Goal: Task Accomplishment & Management: Complete application form

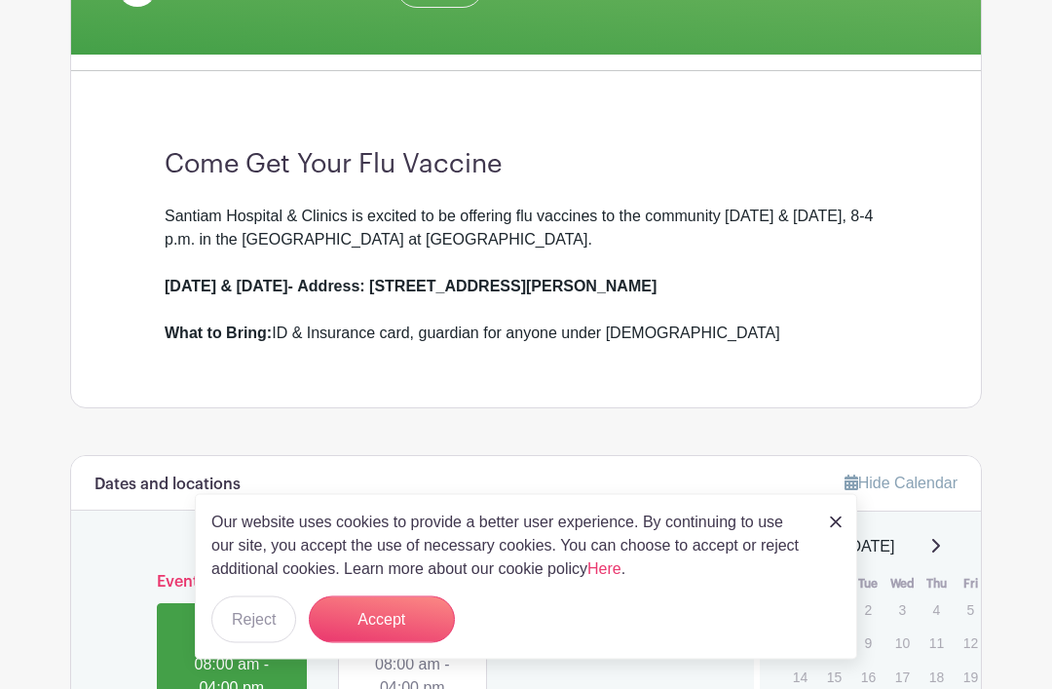
scroll to position [439, 0]
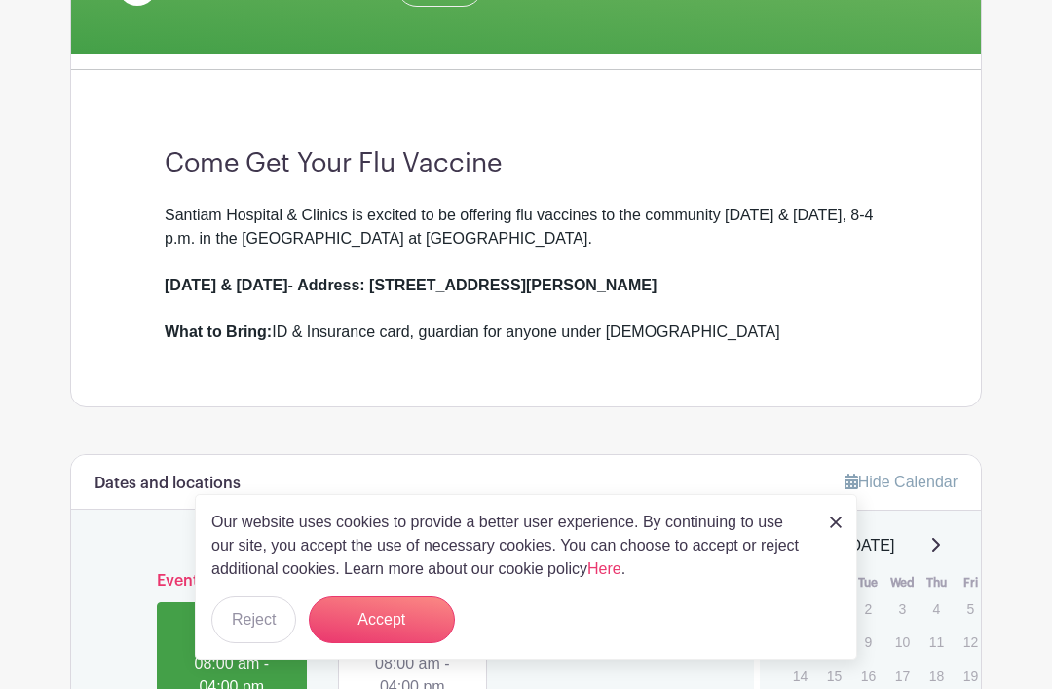
click at [394, 643] on button "Accept" at bounding box center [382, 619] width 146 height 47
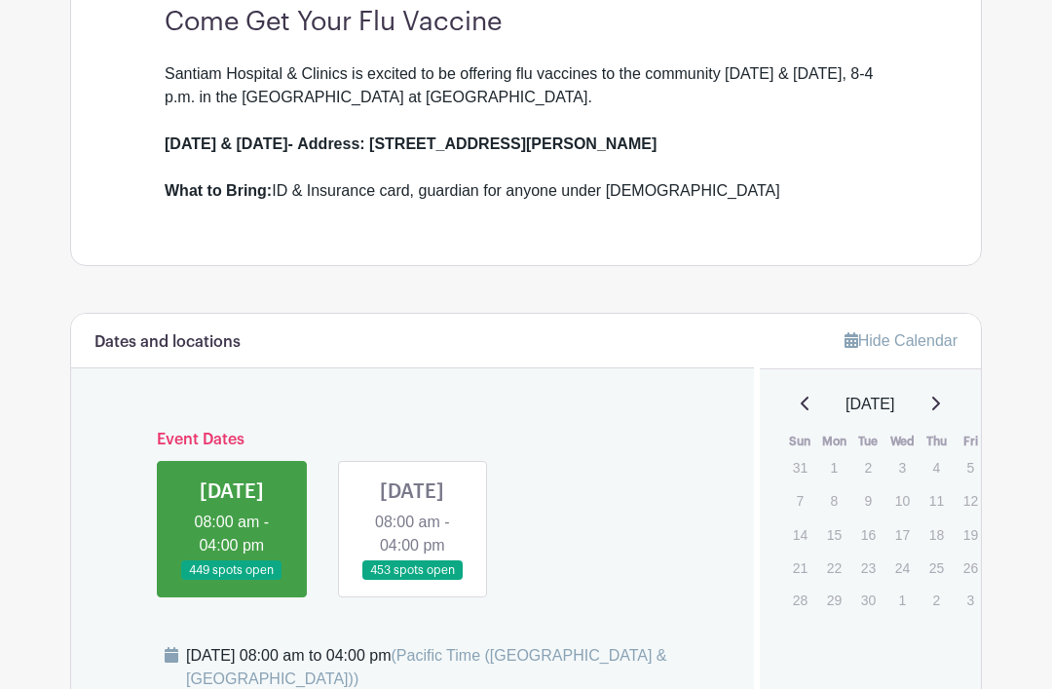
scroll to position [627, 0]
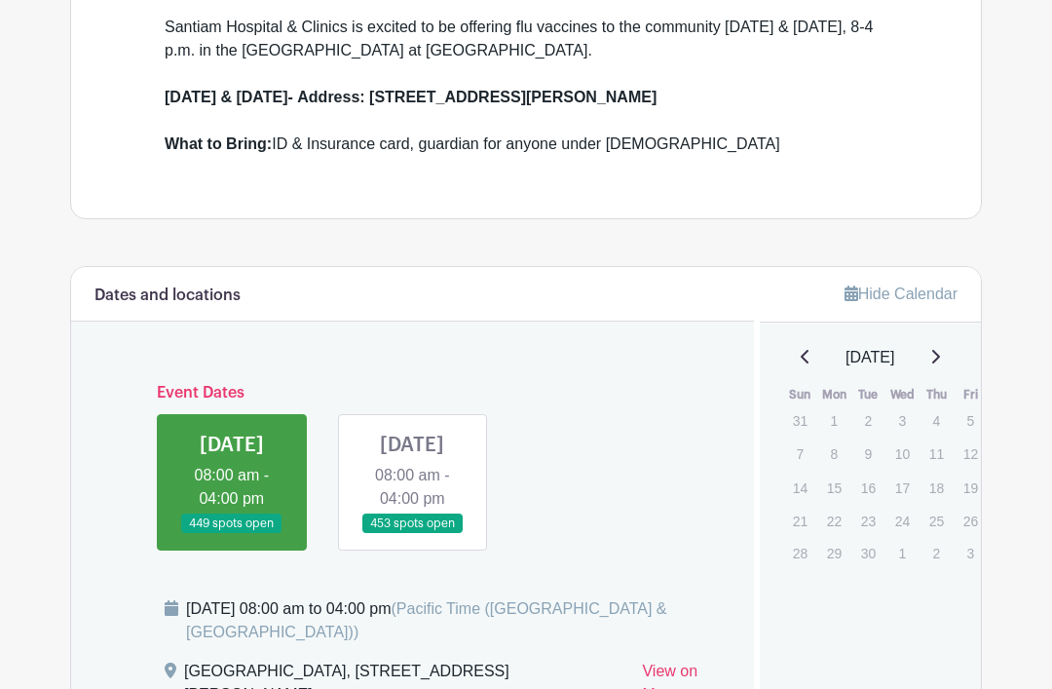
click at [412, 534] on link at bounding box center [412, 534] width 0 height 0
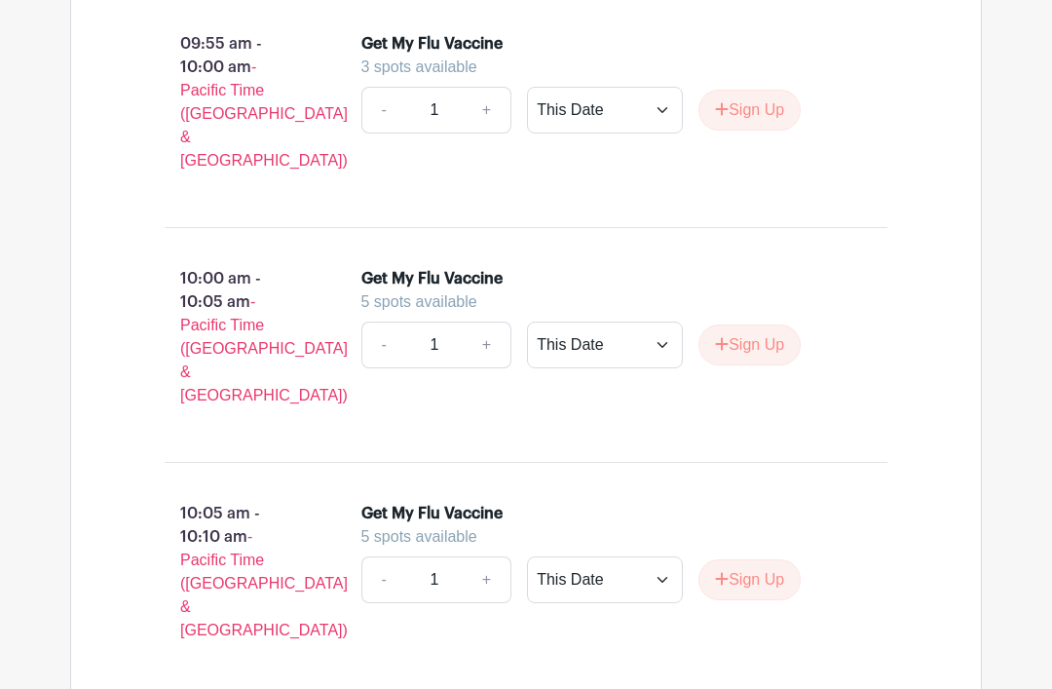
scroll to position [6874, 0]
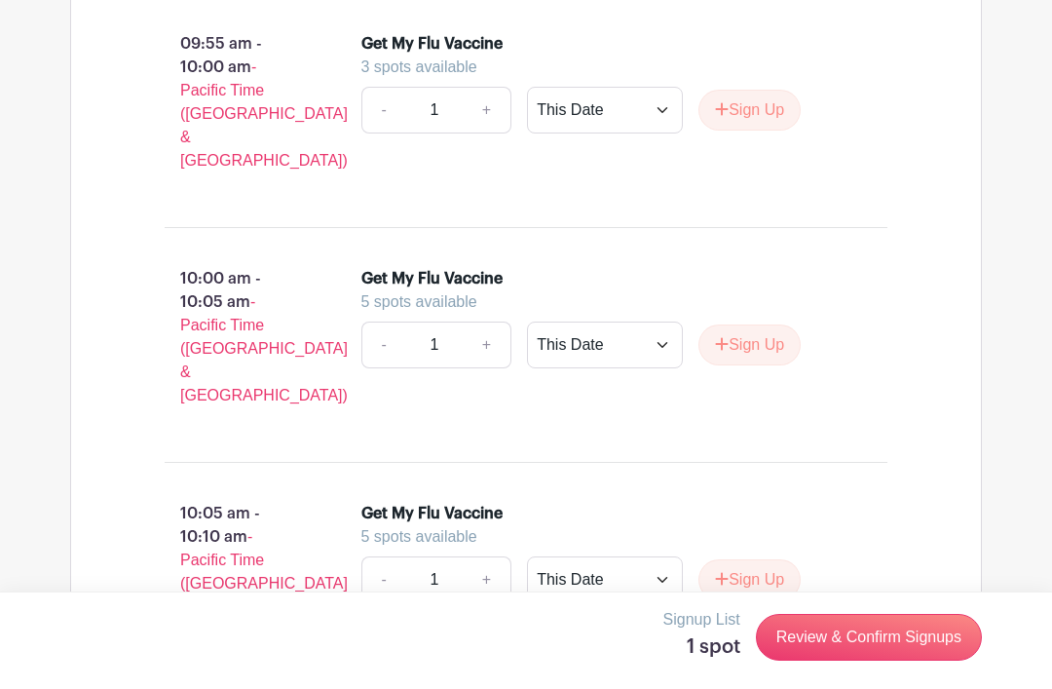
click at [840, 661] on link "Review & Confirm Signups" at bounding box center [869, 637] width 226 height 47
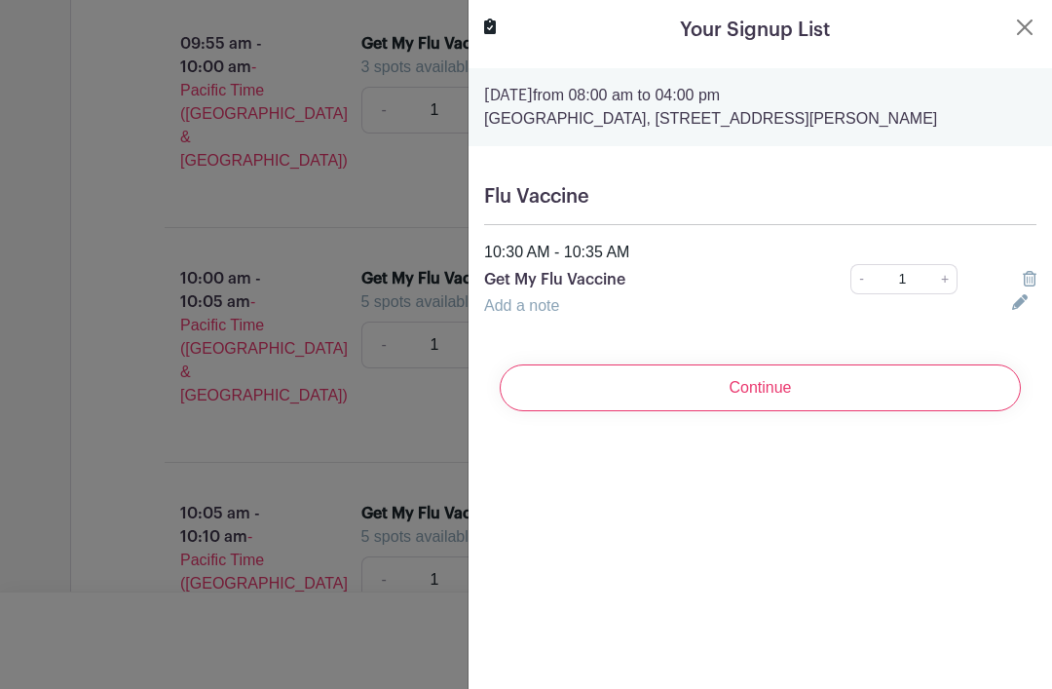
click at [766, 408] on input "Continue" at bounding box center [760, 387] width 521 height 47
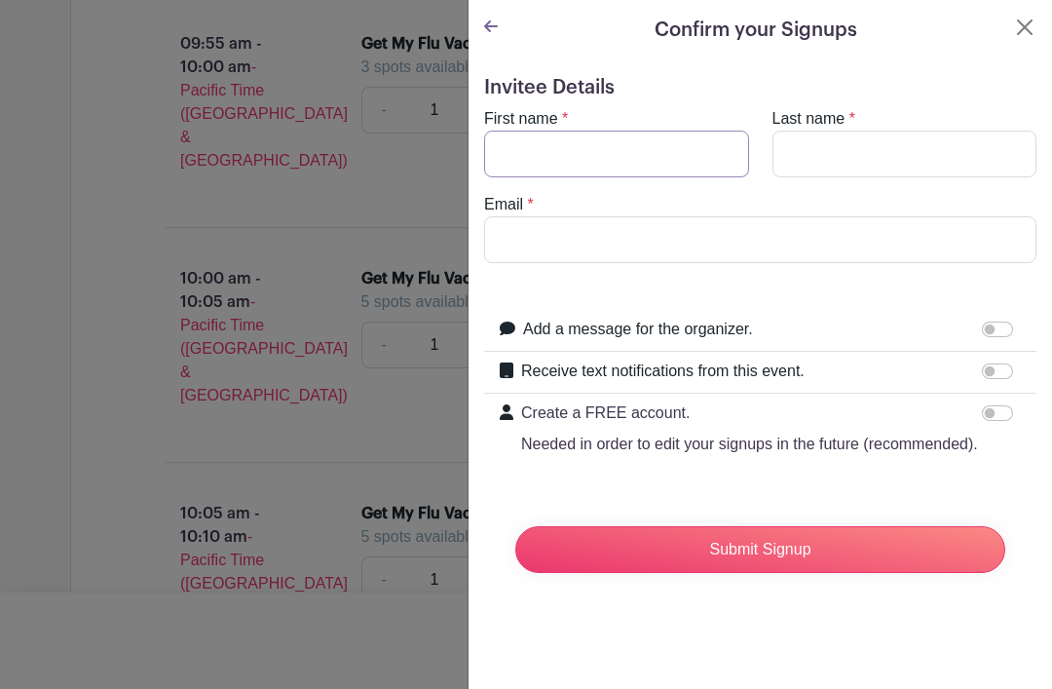
click at [544, 141] on input "First name" at bounding box center [616, 154] width 265 height 47
type input "Patrice"
click at [830, 138] on input "Last name" at bounding box center [905, 154] width 265 height 47
type input "DeRoest"
click at [521, 227] on input "Email" at bounding box center [760, 239] width 553 height 47
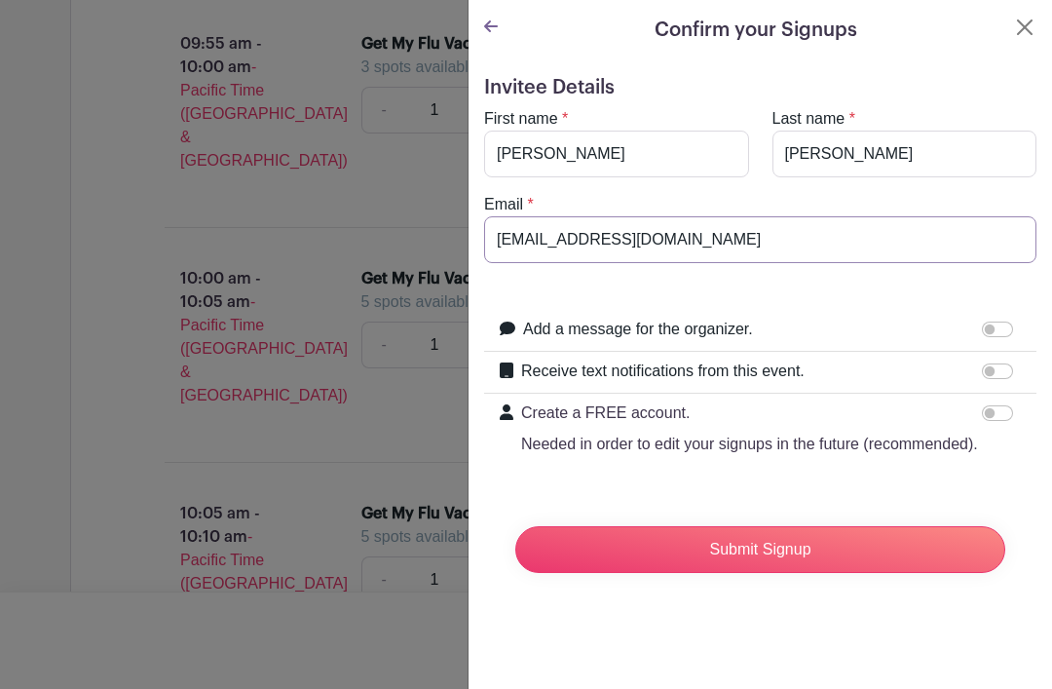
type input "pderoest@wvi.com"
click at [997, 417] on input "Create a FREE account. Needed in order to edit your signups in the future (reco…" at bounding box center [997, 413] width 31 height 16
checkbox input "true"
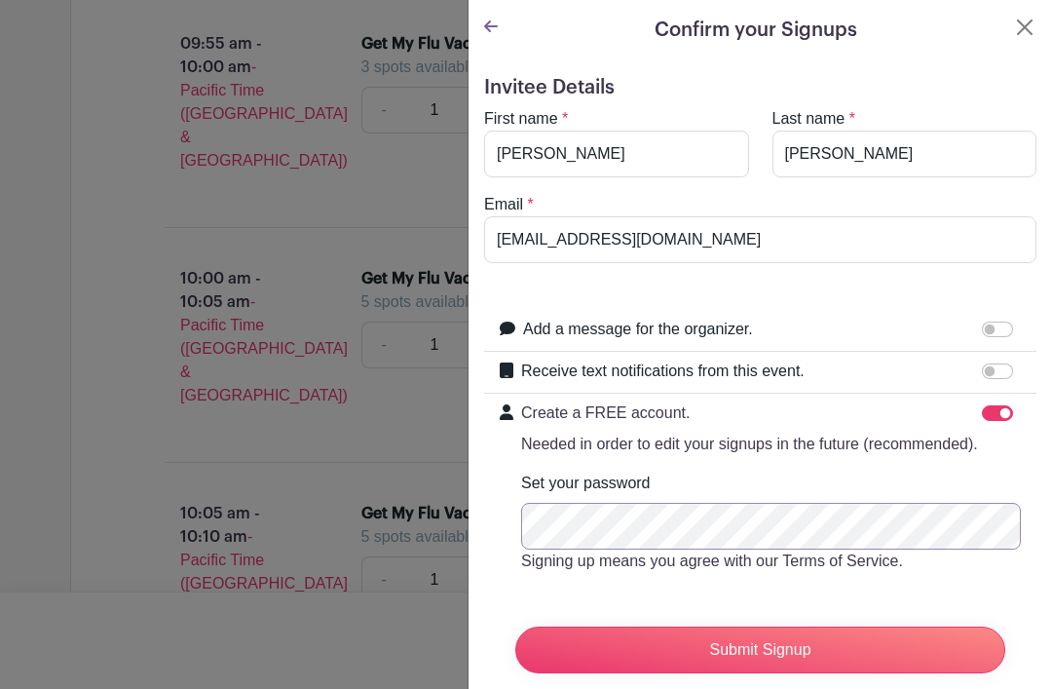
scroll to position [6888, 0]
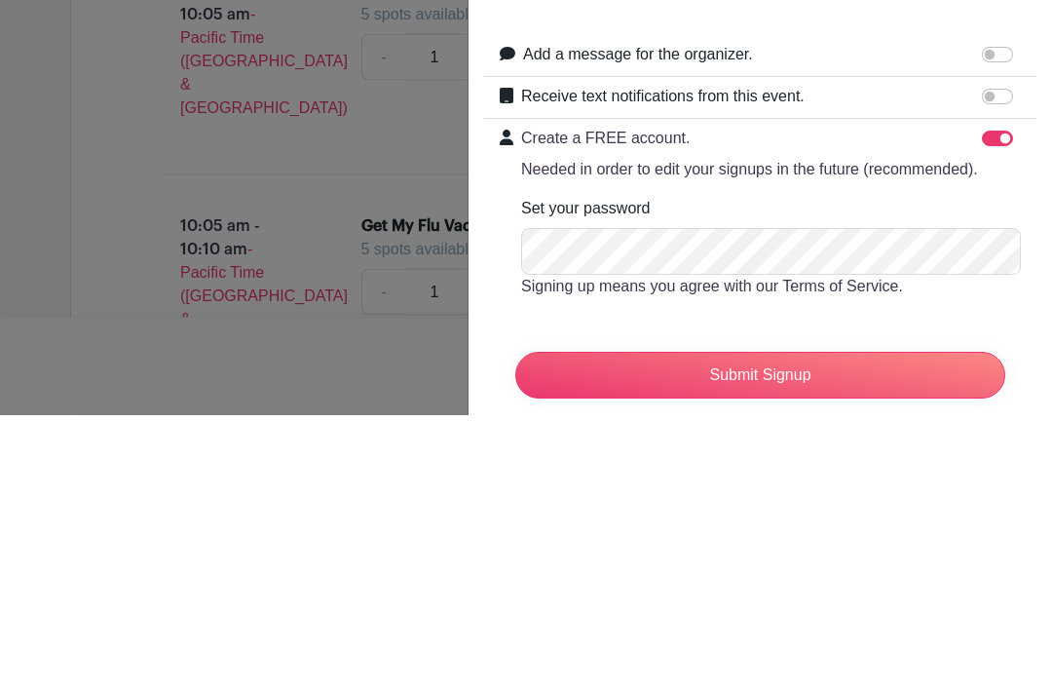
click at [716, 627] on input "Submit Signup" at bounding box center [761, 650] width 490 height 47
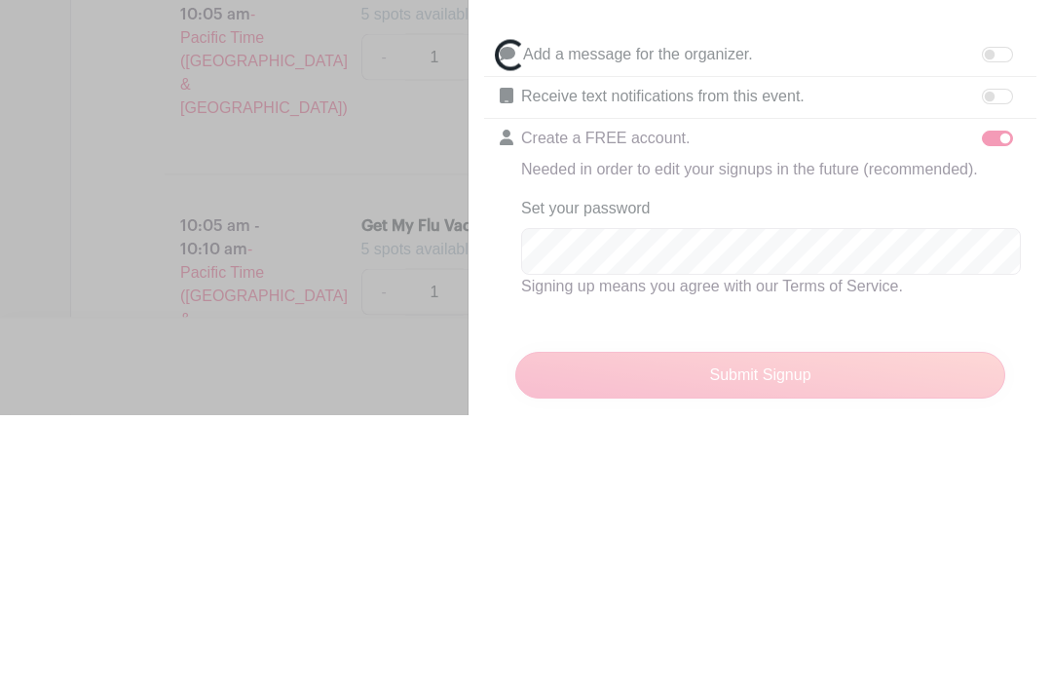
scroll to position [7162, 0]
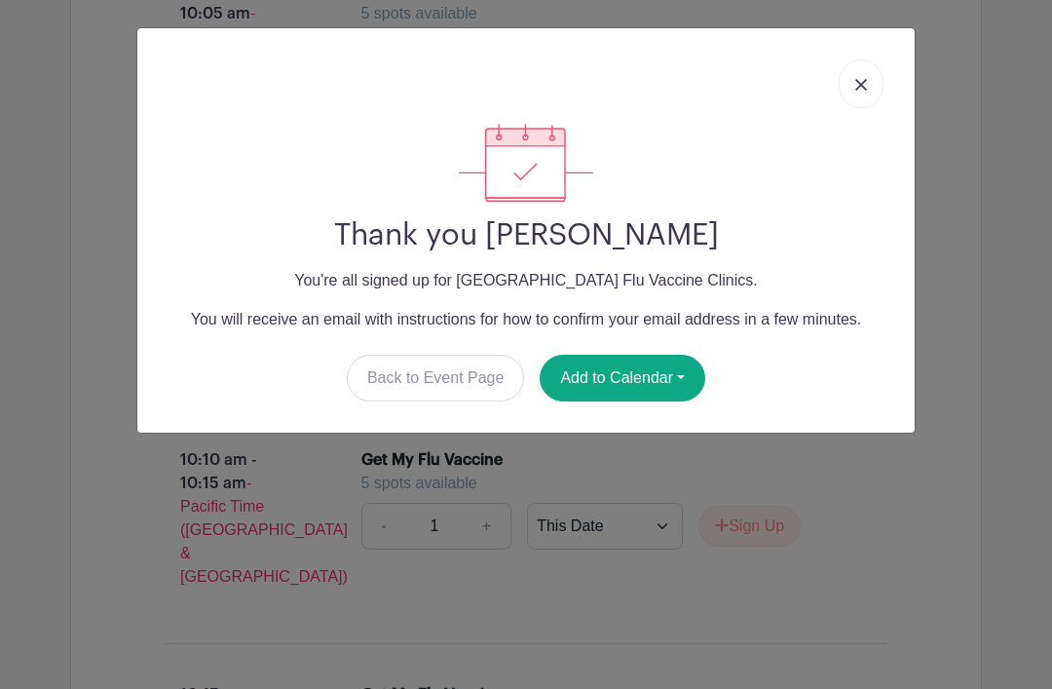
click at [638, 371] on button "Add to Calendar" at bounding box center [623, 378] width 166 height 47
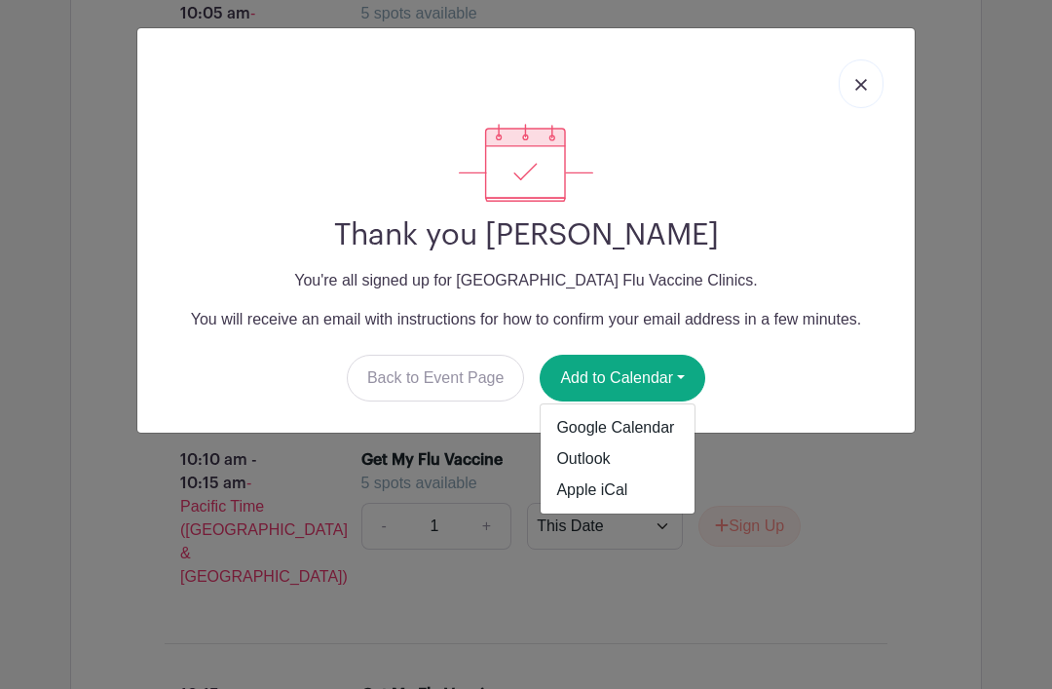
click at [605, 492] on link "Apple iCal" at bounding box center [618, 490] width 154 height 31
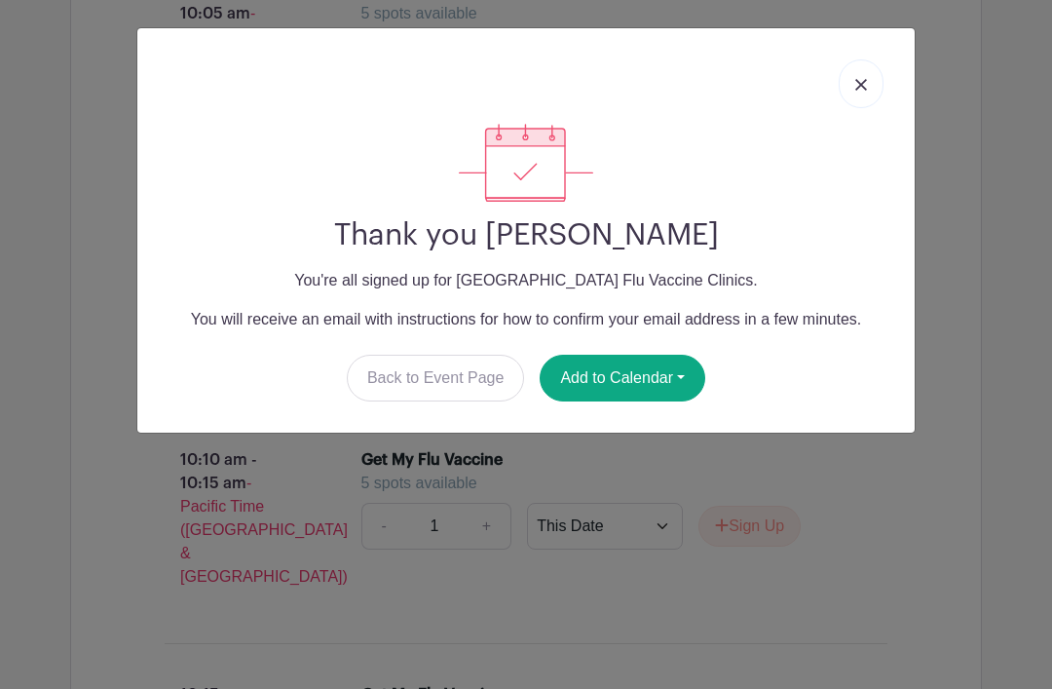
scroll to position [7194, 0]
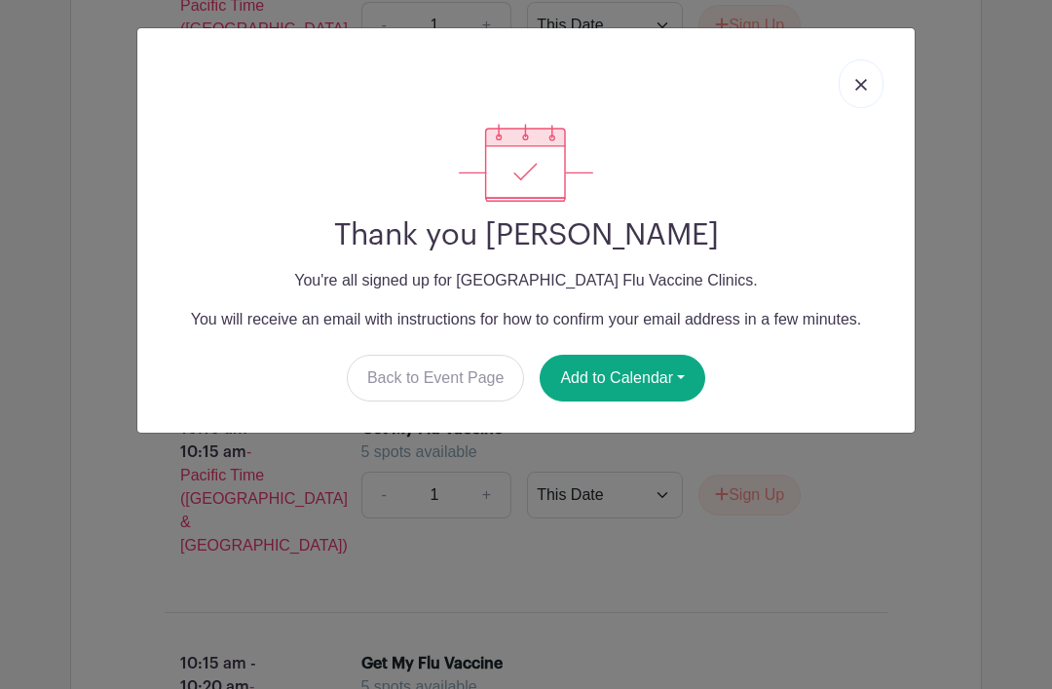
click at [865, 83] on img at bounding box center [862, 85] width 12 height 12
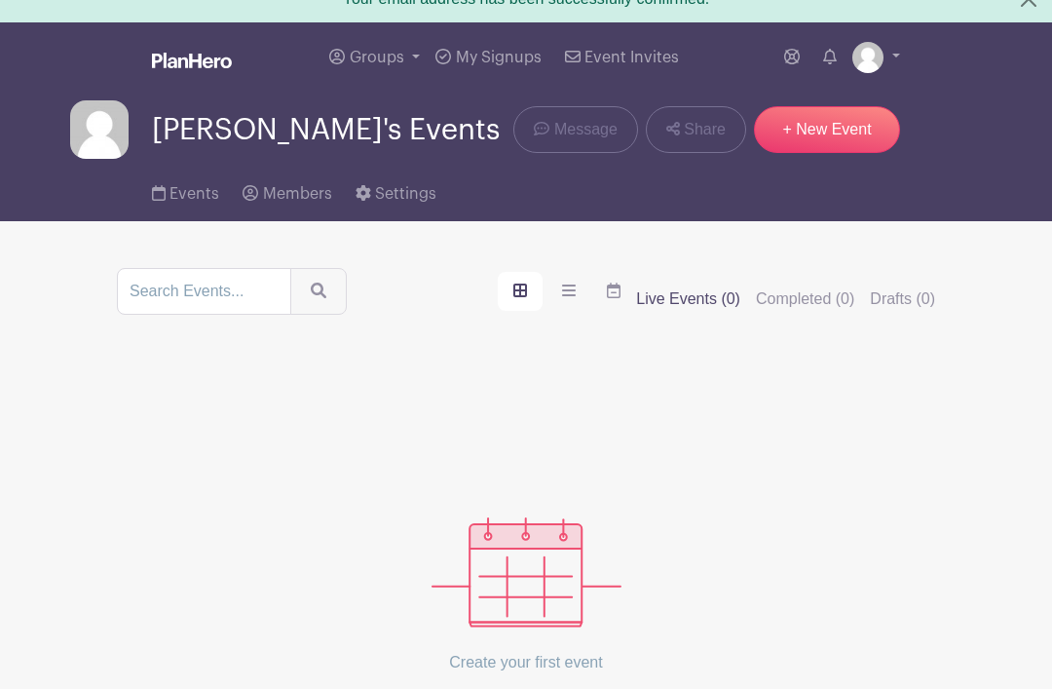
scroll to position [45, 0]
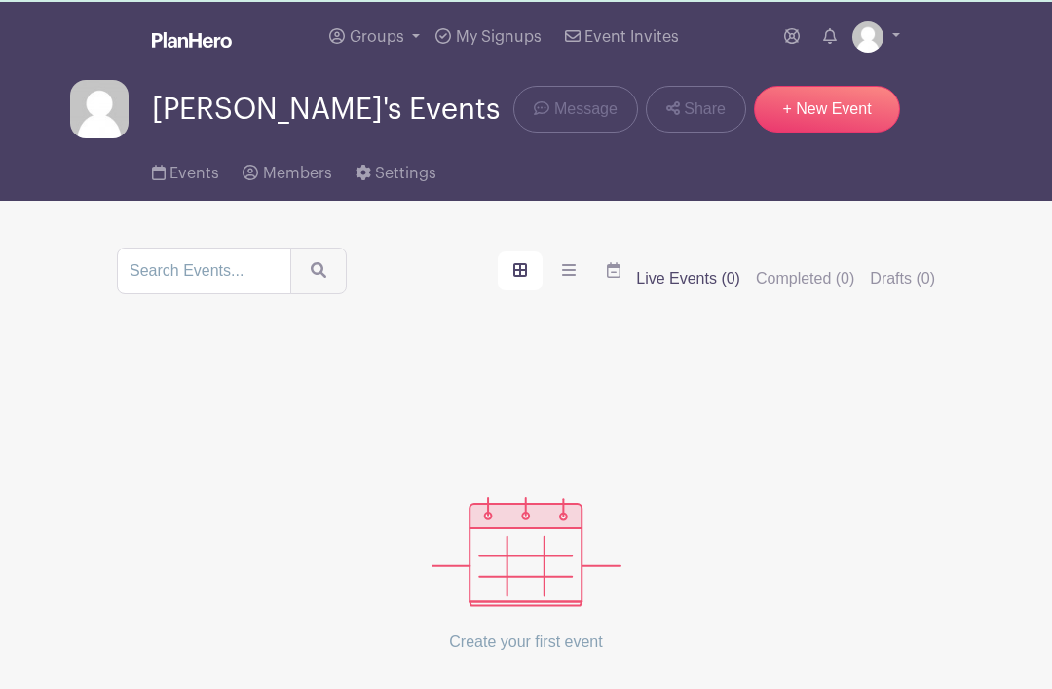
click at [839, 109] on link "+ New Event" at bounding box center [827, 109] width 146 height 47
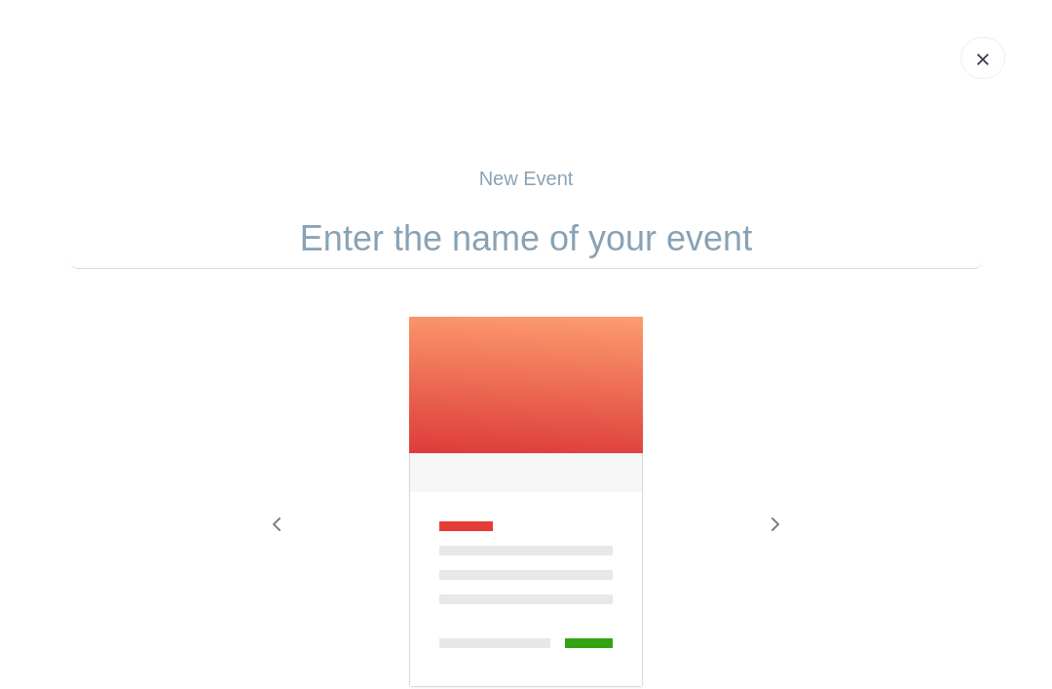
click at [451, 237] on input "text" at bounding box center [526, 239] width 912 height 60
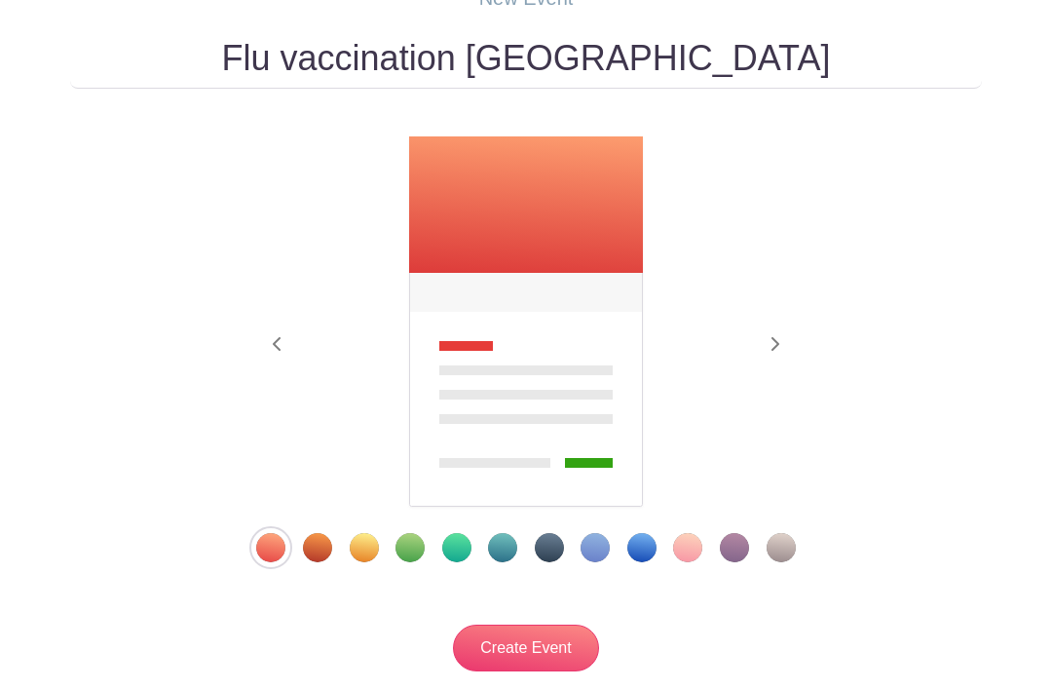
scroll to position [180, 0]
type input "Flu vaccination [GEOGRAPHIC_DATA]"
click at [540, 639] on input "Create Event" at bounding box center [526, 648] width 146 height 47
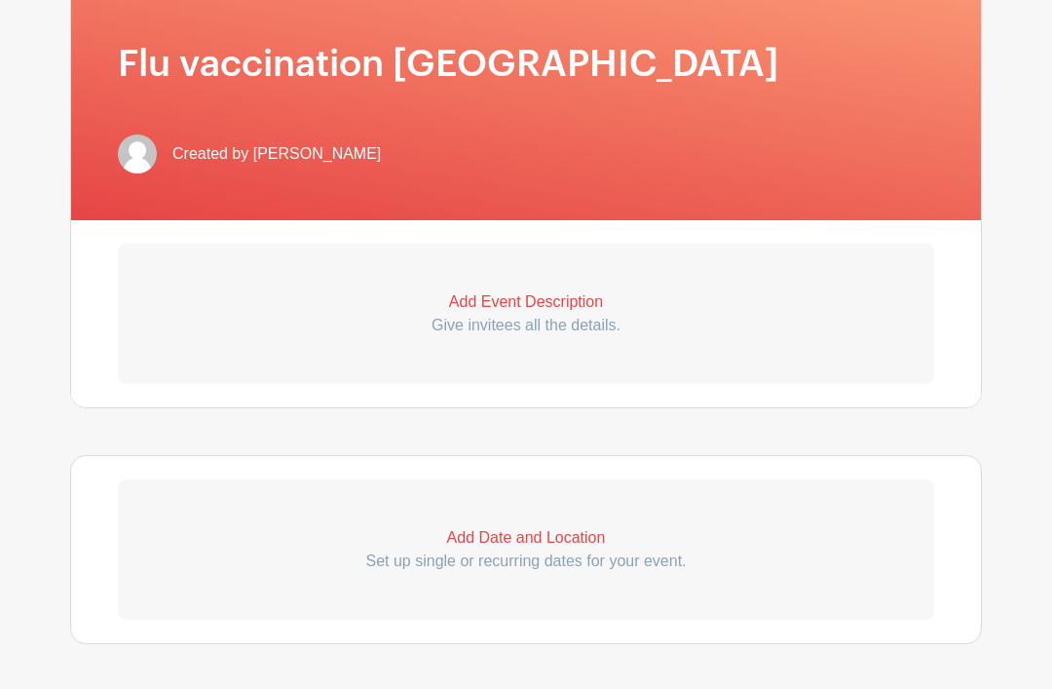
scroll to position [435, 0]
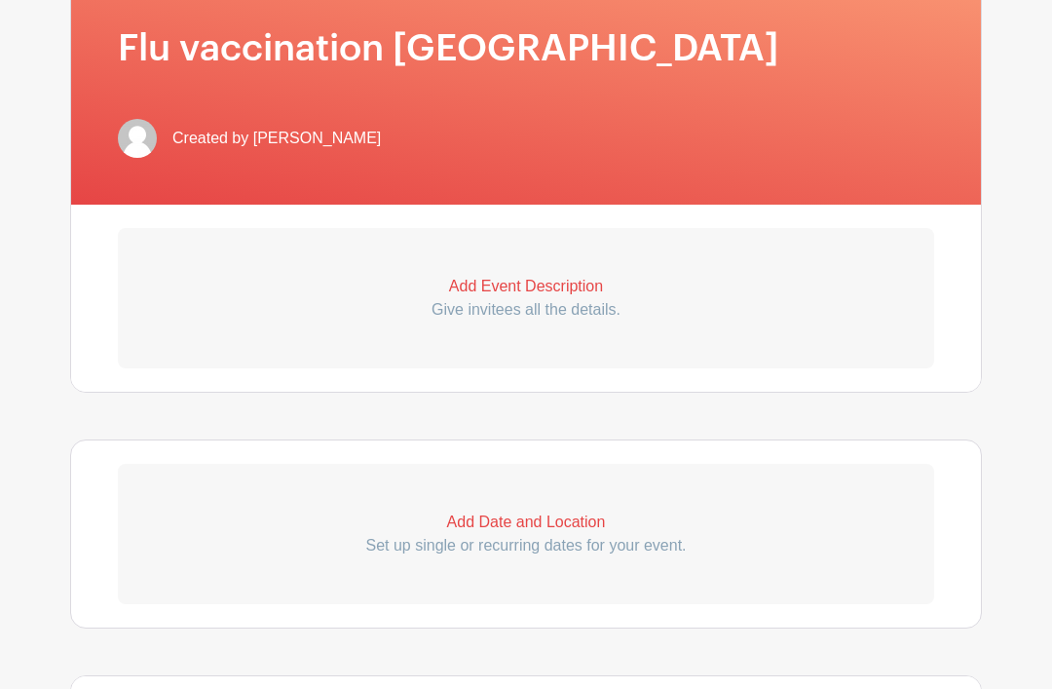
click at [512, 524] on p "Add Date and Location" at bounding box center [526, 523] width 817 height 23
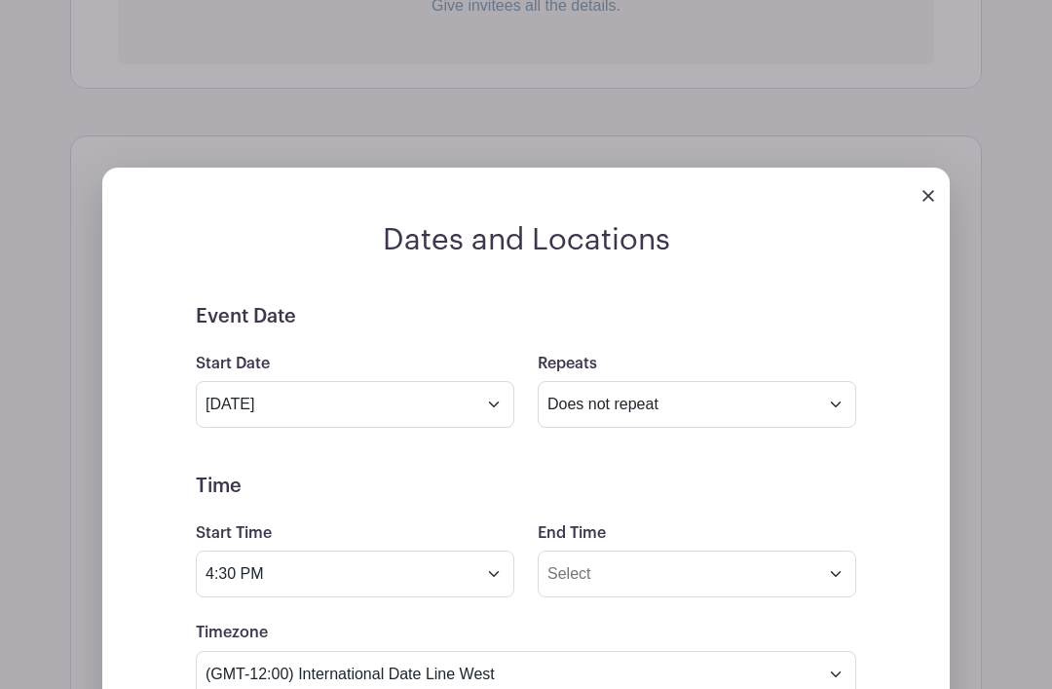
scroll to position [785, 0]
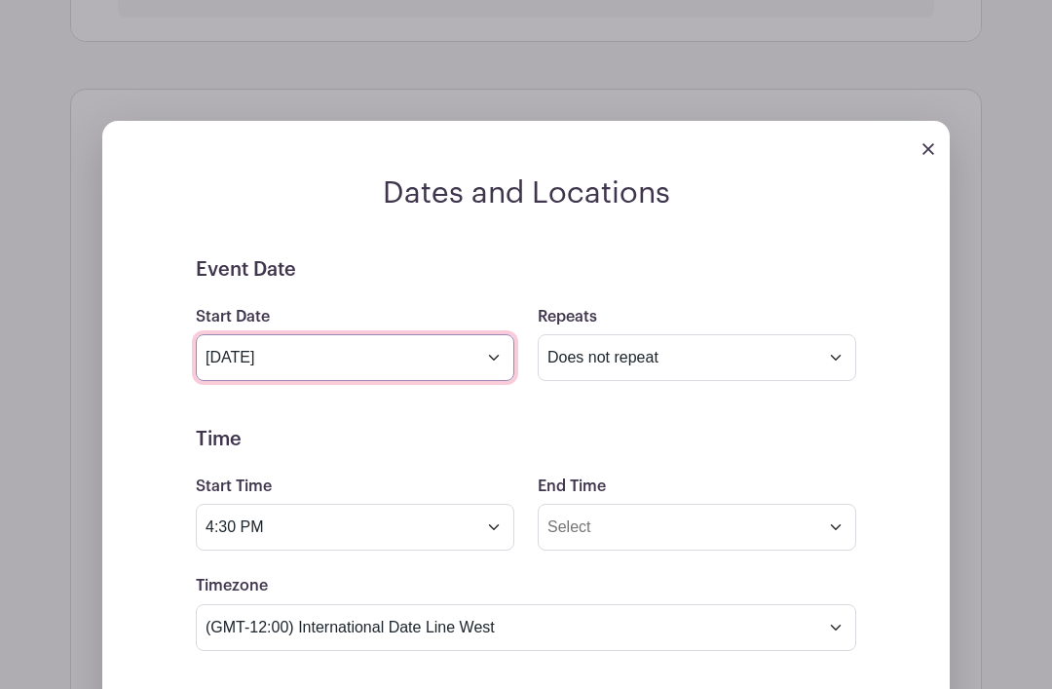
click at [494, 360] on input "[DATE]" at bounding box center [355, 358] width 319 height 47
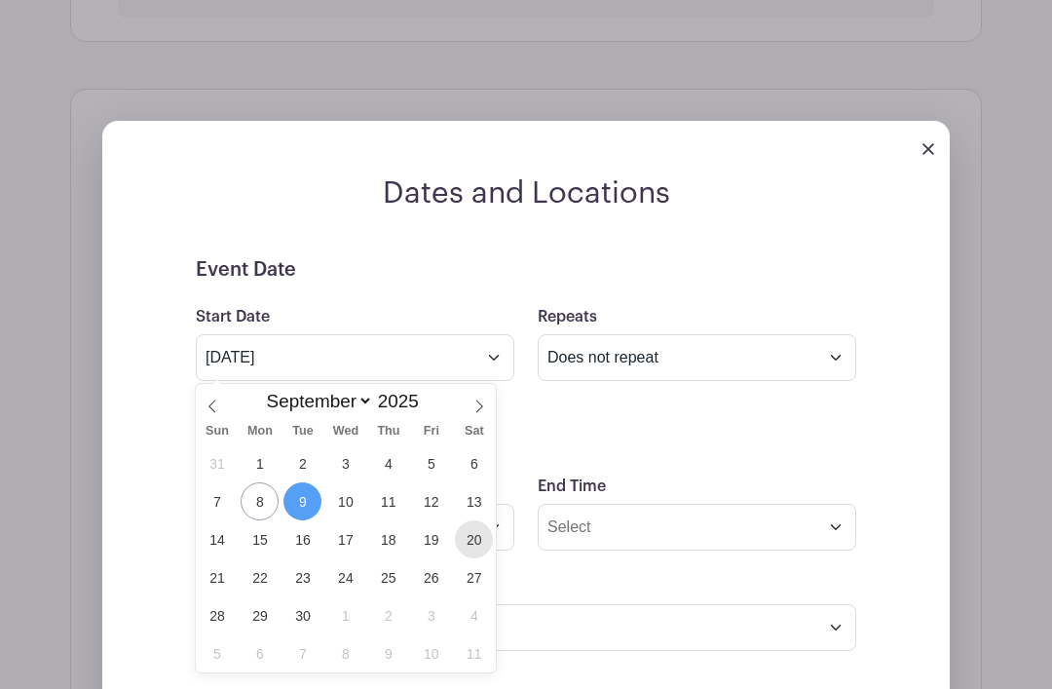
click at [476, 545] on span "20" at bounding box center [474, 539] width 38 height 38
type input "[DATE]"
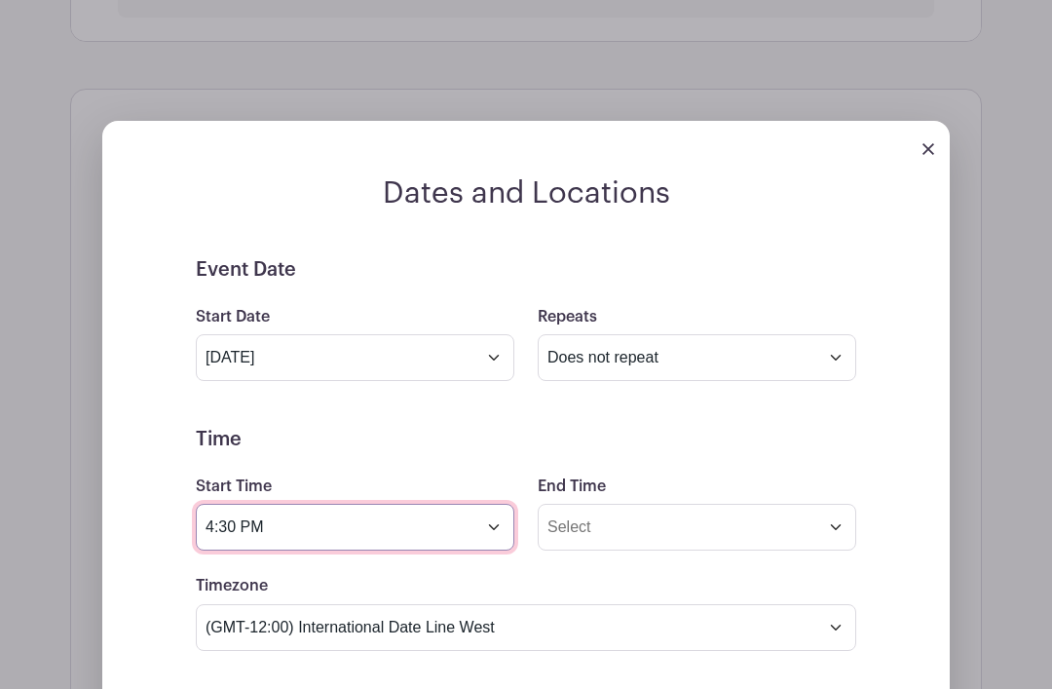
click at [491, 522] on input "4:30 PM" at bounding box center [355, 527] width 319 height 47
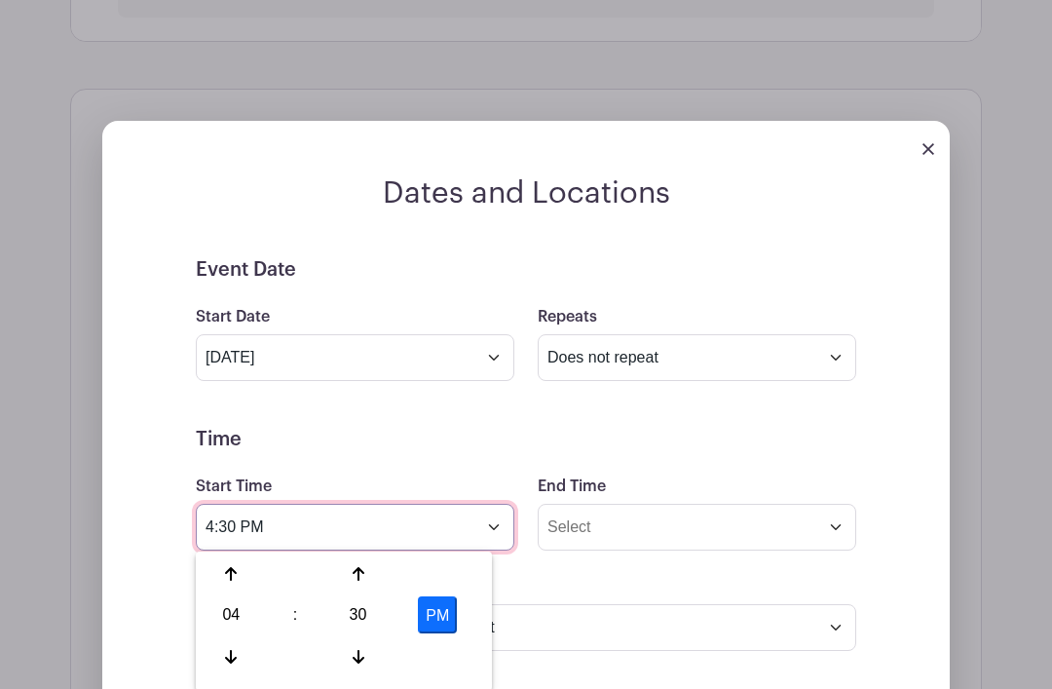
scroll to position [785, 0]
click at [227, 653] on icon at bounding box center [231, 658] width 12 height 16
click at [226, 651] on icon at bounding box center [231, 658] width 12 height 16
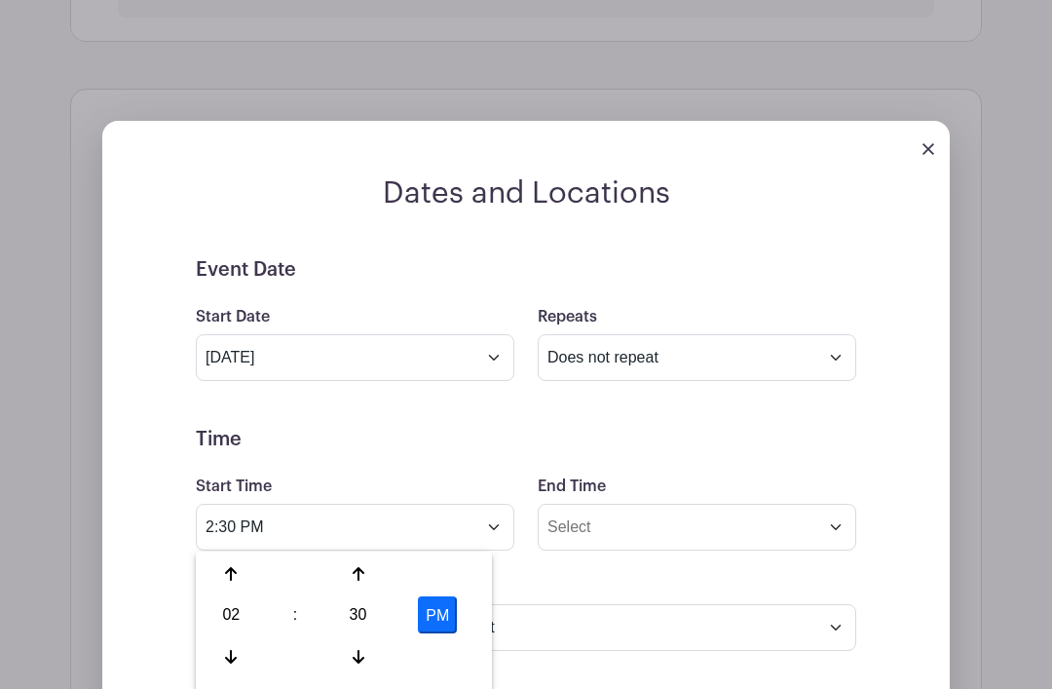
click at [222, 656] on div at bounding box center [231, 656] width 63 height 37
click at [225, 643] on div at bounding box center [231, 656] width 63 height 37
click at [230, 651] on icon at bounding box center [231, 657] width 12 height 14
click at [233, 651] on icon at bounding box center [231, 657] width 12 height 16
type input "10:30 AM"
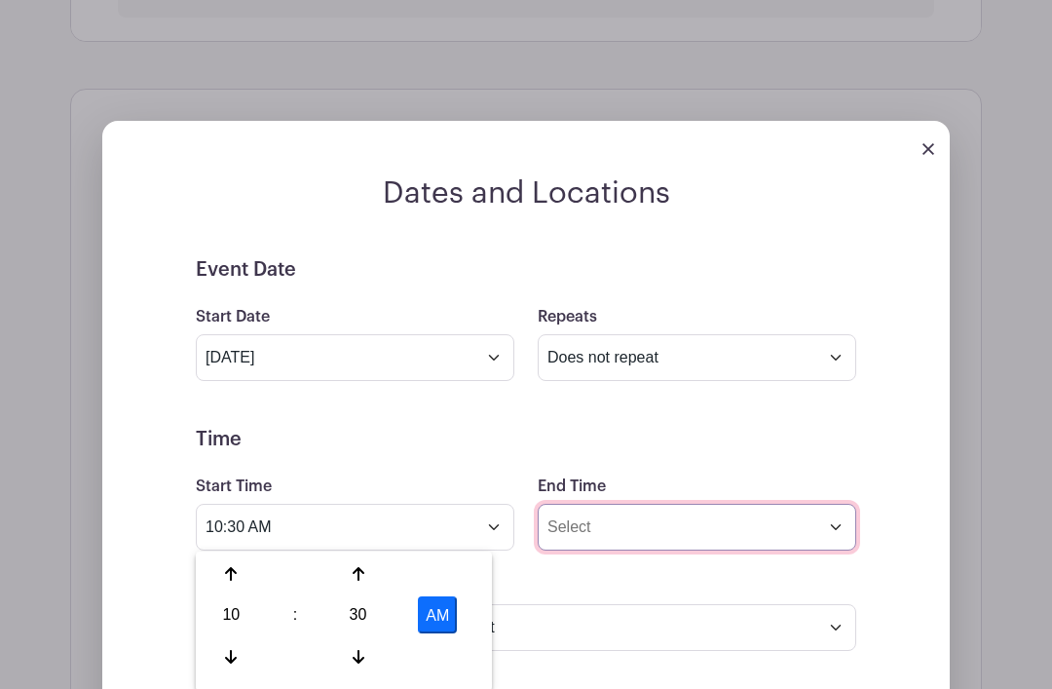
click at [599, 527] on input "End Time" at bounding box center [697, 527] width 319 height 47
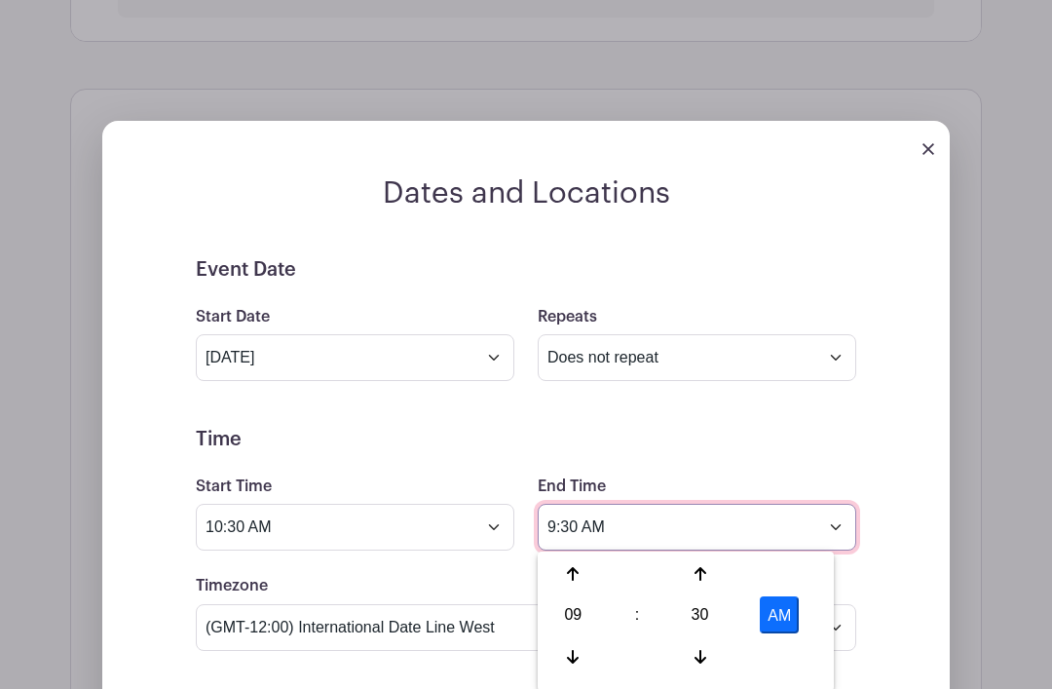
scroll to position [785, 0]
click at [572, 571] on icon at bounding box center [573, 575] width 12 height 14
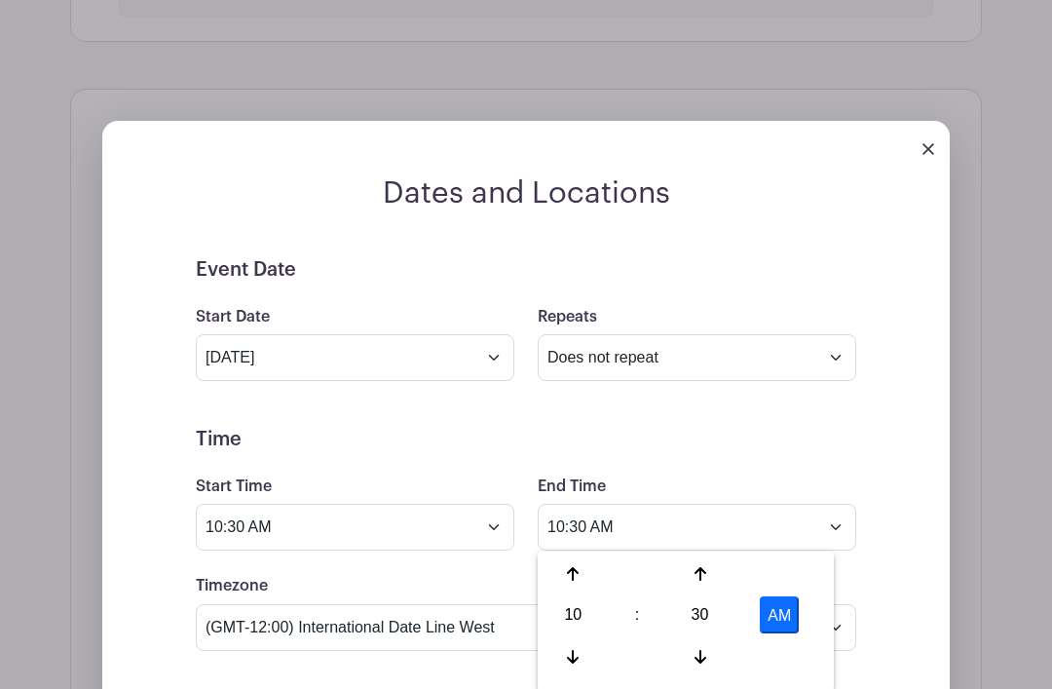
click at [698, 582] on icon at bounding box center [701, 575] width 12 height 16
click at [690, 571] on div at bounding box center [699, 573] width 63 height 37
click at [703, 573] on icon at bounding box center [701, 574] width 12 height 16
click at [704, 574] on icon at bounding box center [701, 574] width 12 height 16
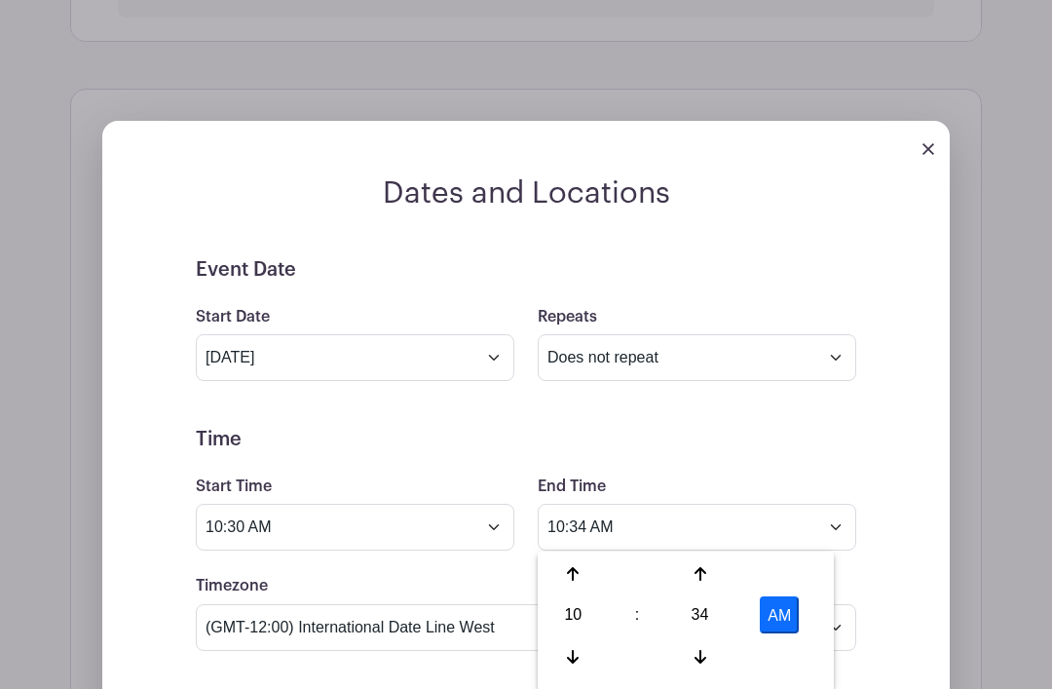
click at [700, 571] on icon at bounding box center [701, 574] width 12 height 16
type input "10:35 AM"
click at [925, 598] on div "Dates and Locations Event Date Start Date [DATE] Repeats Does not repeat Daily …" at bounding box center [526, 678] width 848 height 1007
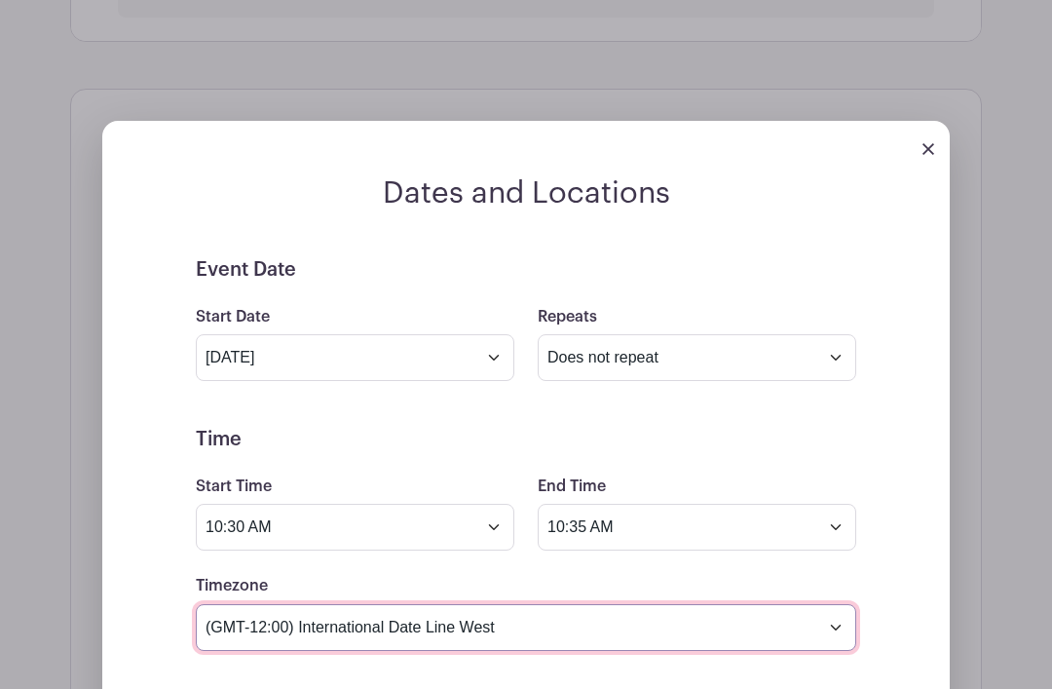
click at [283, 624] on select "(GMT-12:00) International Date Line West (GMT-11:00) [US_STATE] (GMT-11:00) [GE…" at bounding box center [526, 627] width 661 height 47
select select "Pacific Time ([GEOGRAPHIC_DATA] & [GEOGRAPHIC_DATA])"
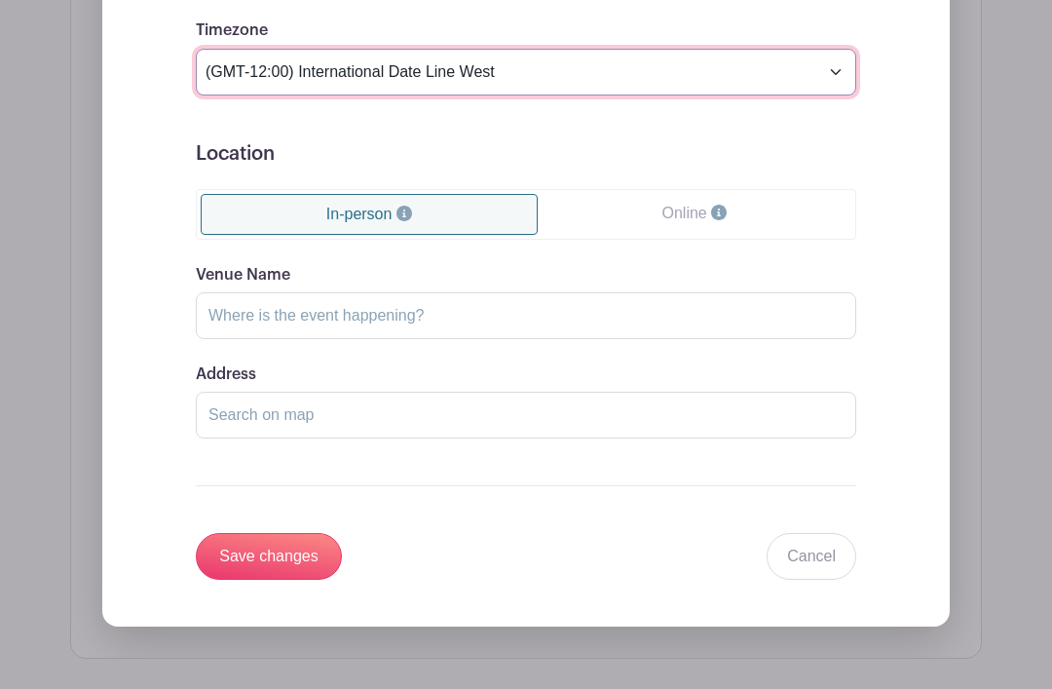
scroll to position [1342, 0]
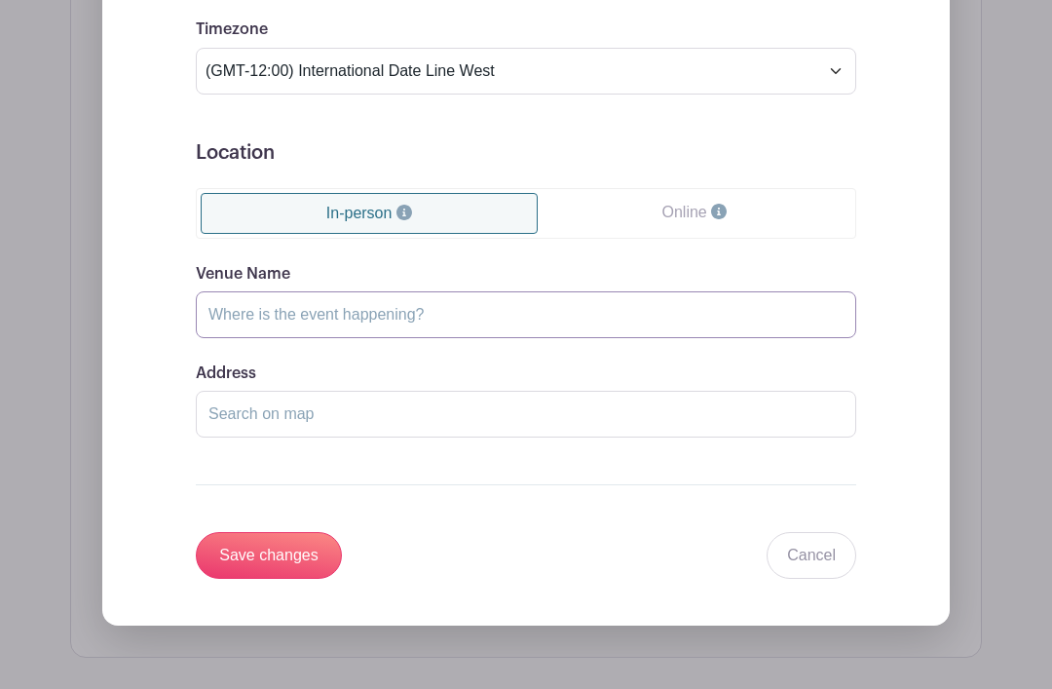
click at [300, 312] on input "Venue Name" at bounding box center [526, 314] width 661 height 47
type input "[GEOGRAPHIC_DATA]"
click at [274, 554] on input "Save changes" at bounding box center [269, 556] width 146 height 47
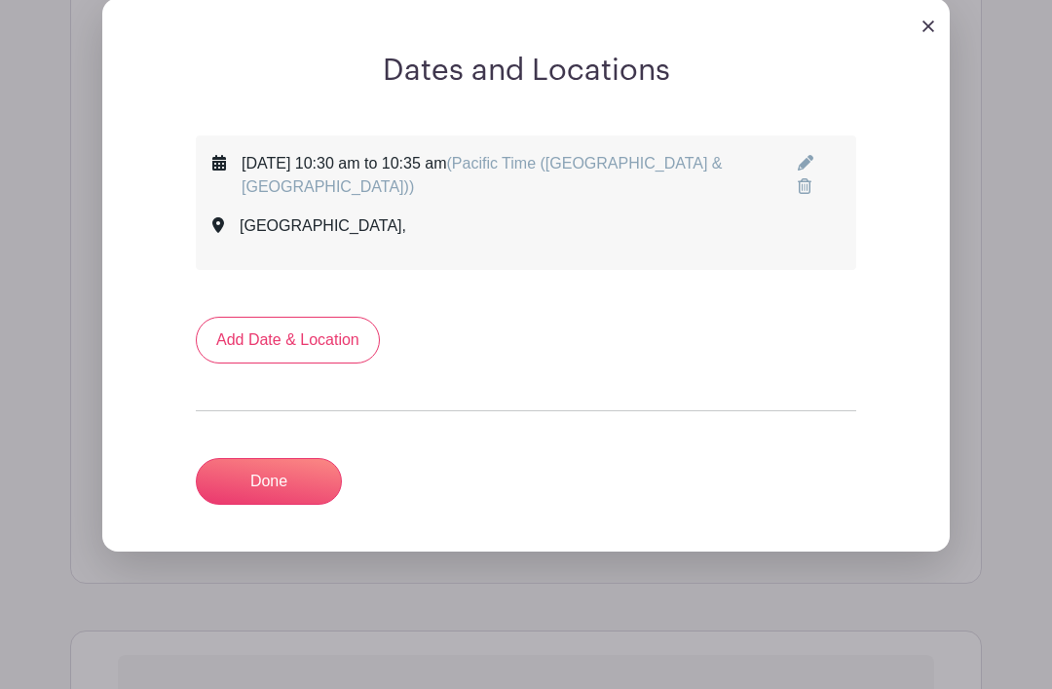
scroll to position [908, 0]
click at [304, 477] on link "Done" at bounding box center [269, 482] width 146 height 47
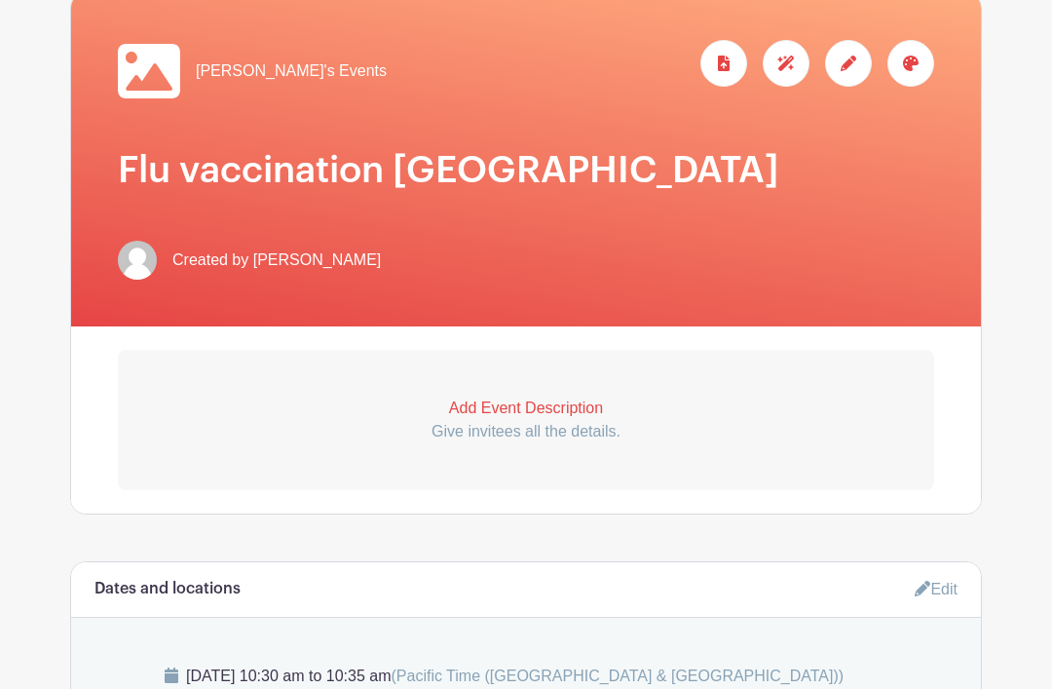
scroll to position [0, 0]
